Goal: Task Accomplishment & Management: Manage account settings

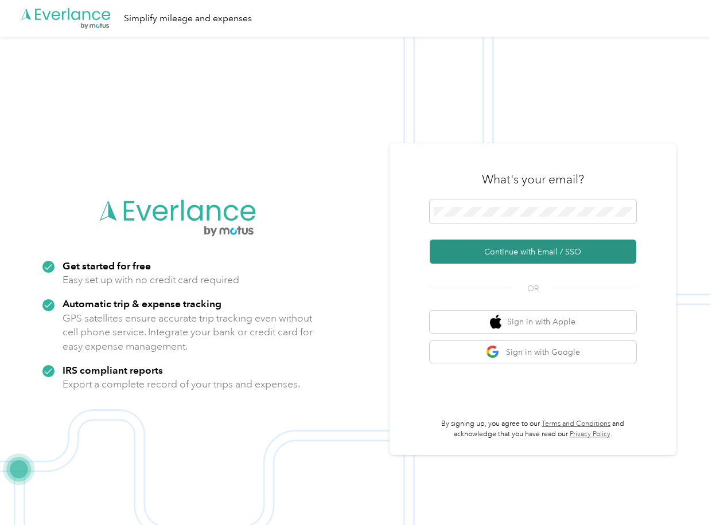
click at [466, 252] on button "Continue with Email / SSO" at bounding box center [532, 252] width 206 height 24
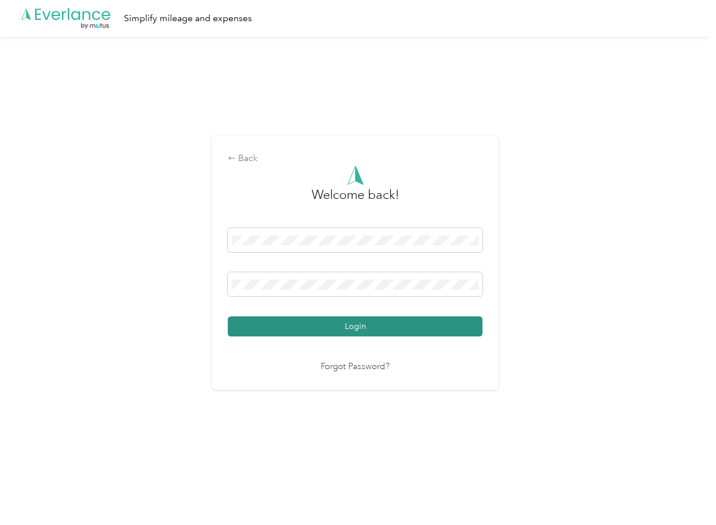
click at [281, 322] on button "Login" at bounding box center [355, 327] width 255 height 20
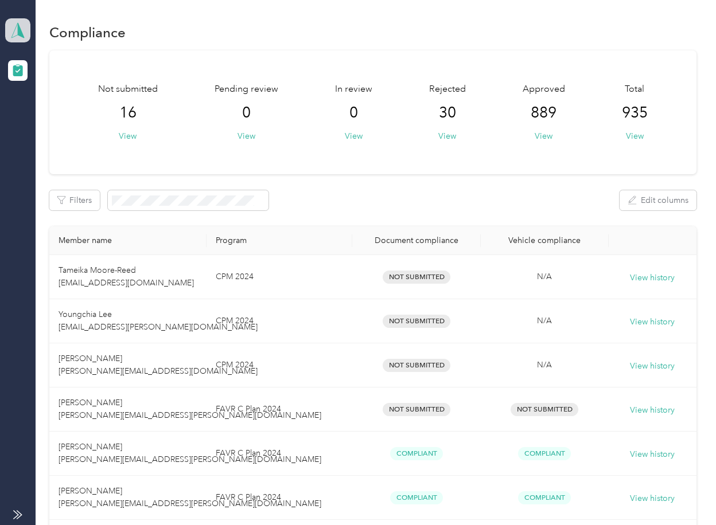
click at [18, 27] on polygon at bounding box center [21, 29] width 6 height 15
click at [35, 118] on div "Log out" at bounding box center [37, 120] width 44 height 12
